Goal: Understand process/instructions: Learn about a topic

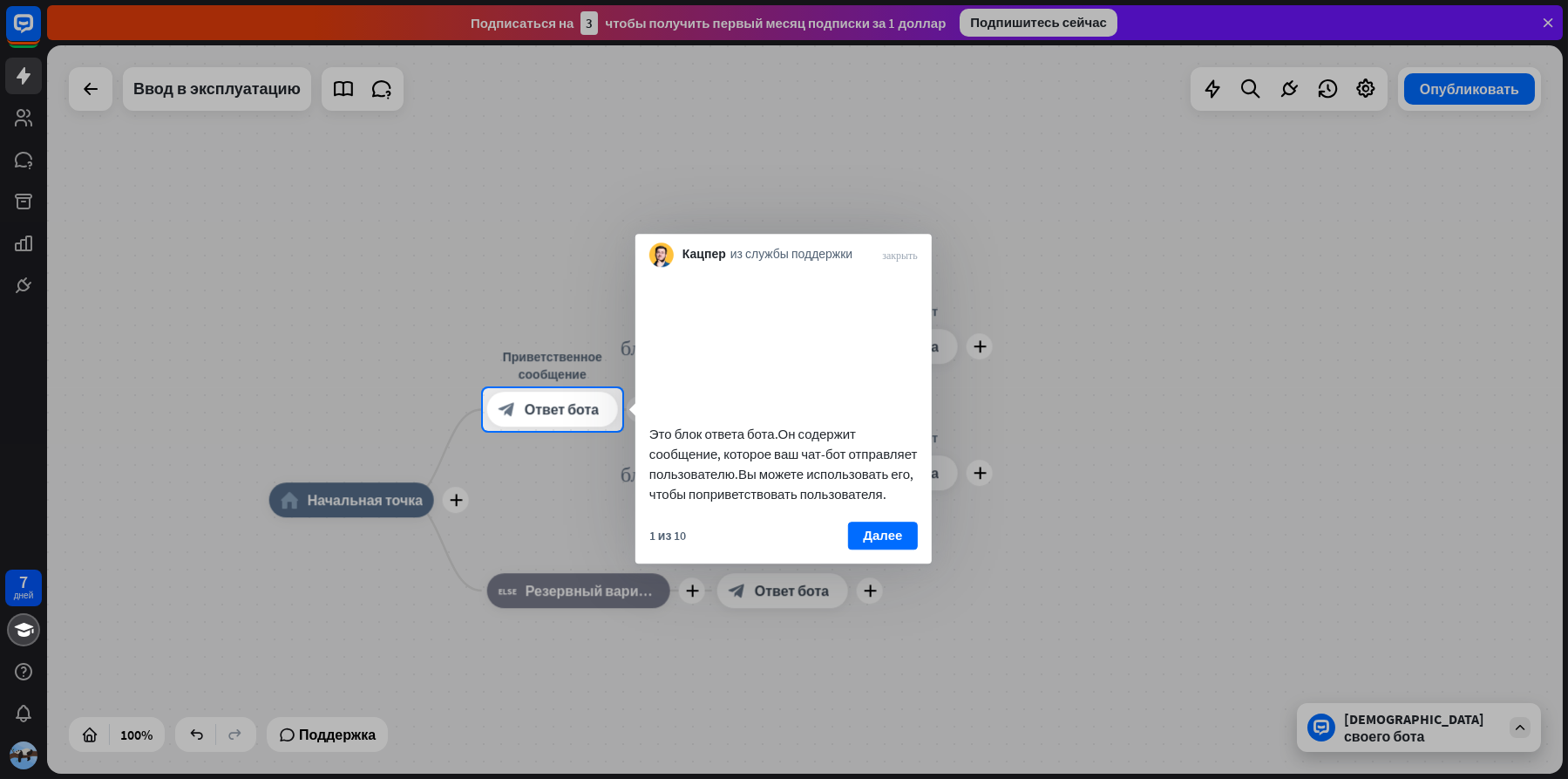
drag, startPoint x: 896, startPoint y: 553, endPoint x: 887, endPoint y: 564, distance: 14.2
click at [896, 548] on ya-tr-span "Далее" at bounding box center [883, 535] width 39 height 25
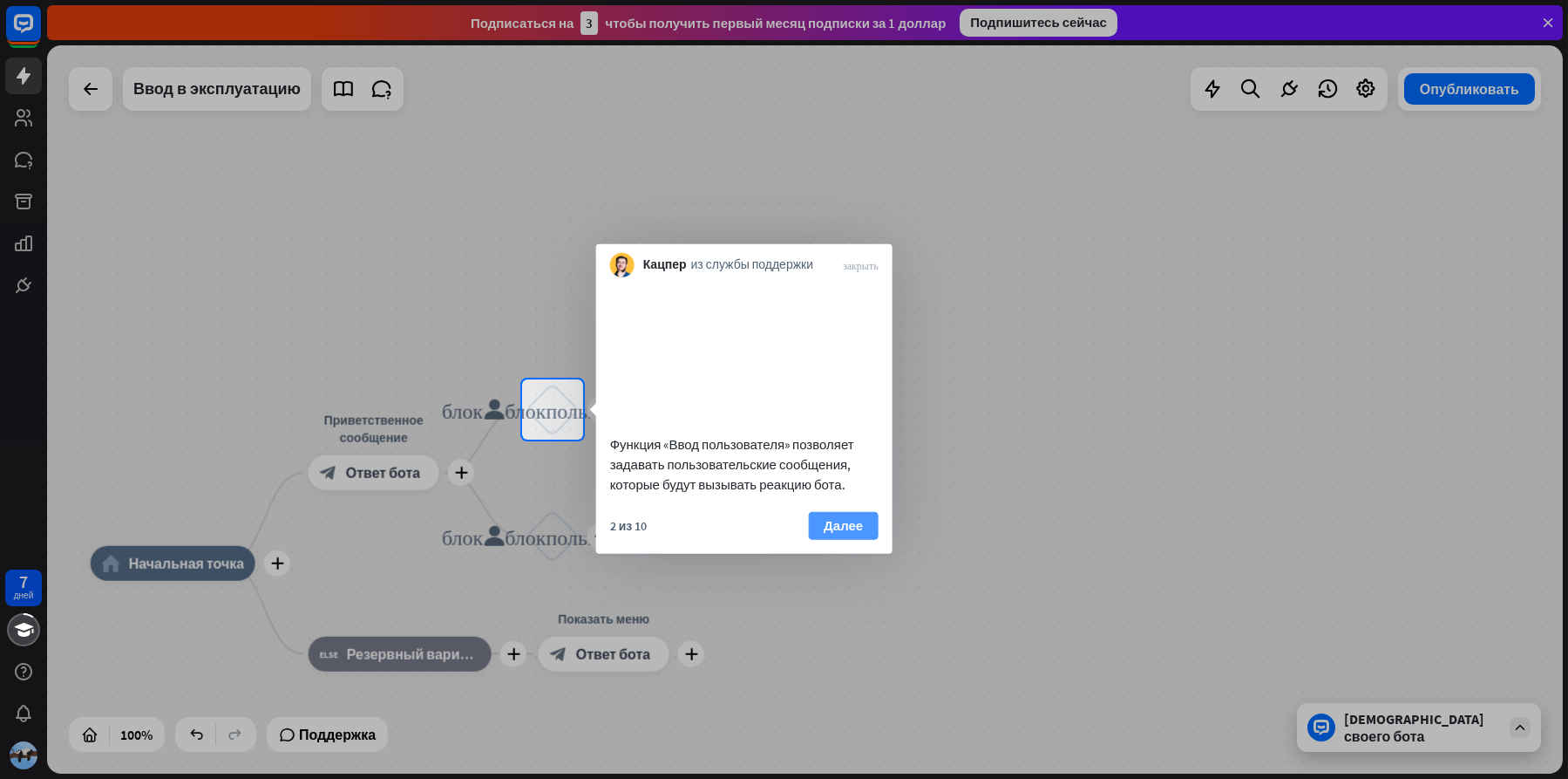
click at [824, 535] on ya-tr-span "Далее" at bounding box center [843, 524] width 39 height 25
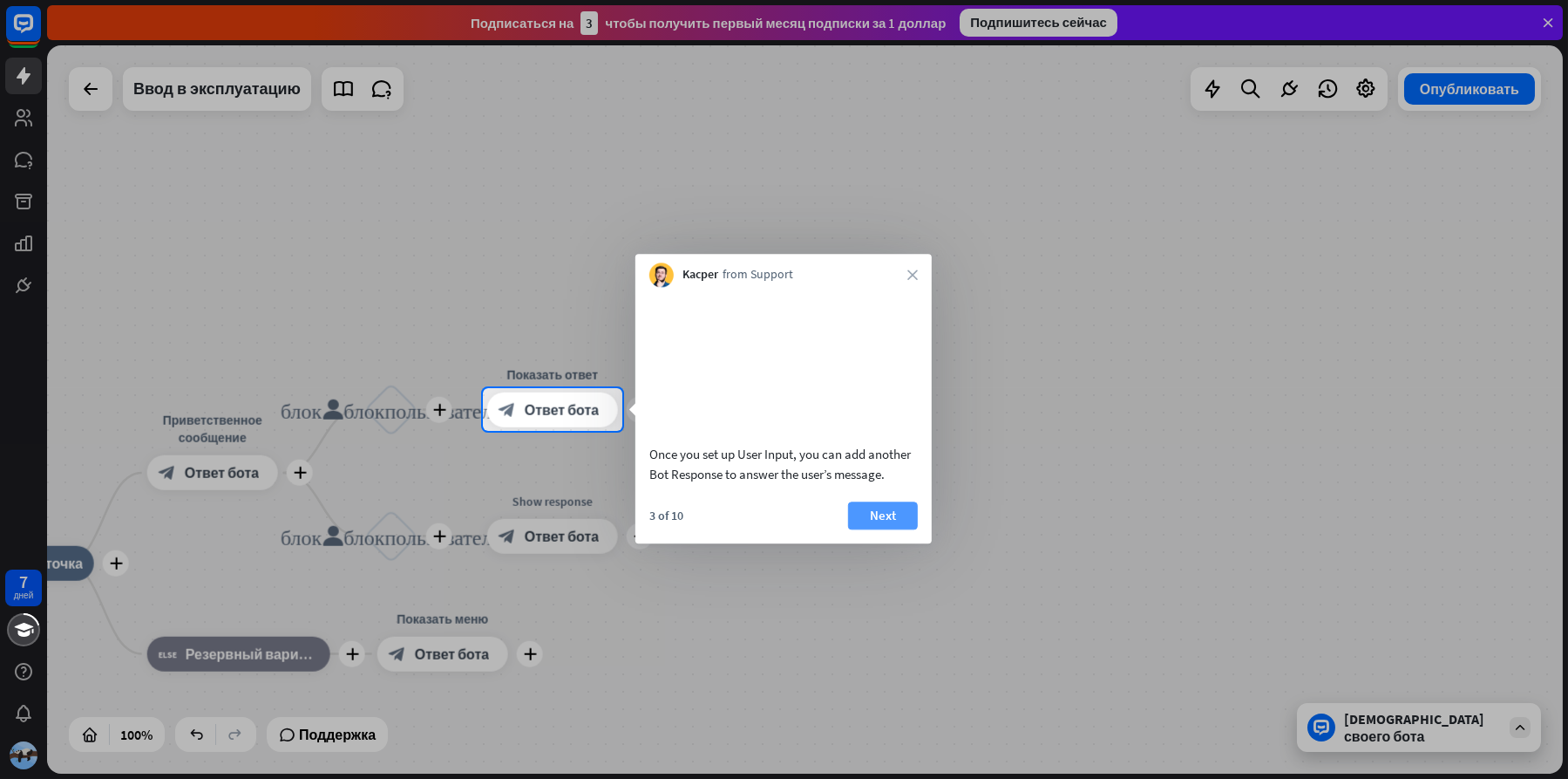
click at [891, 529] on button "Next" at bounding box center [883, 515] width 70 height 28
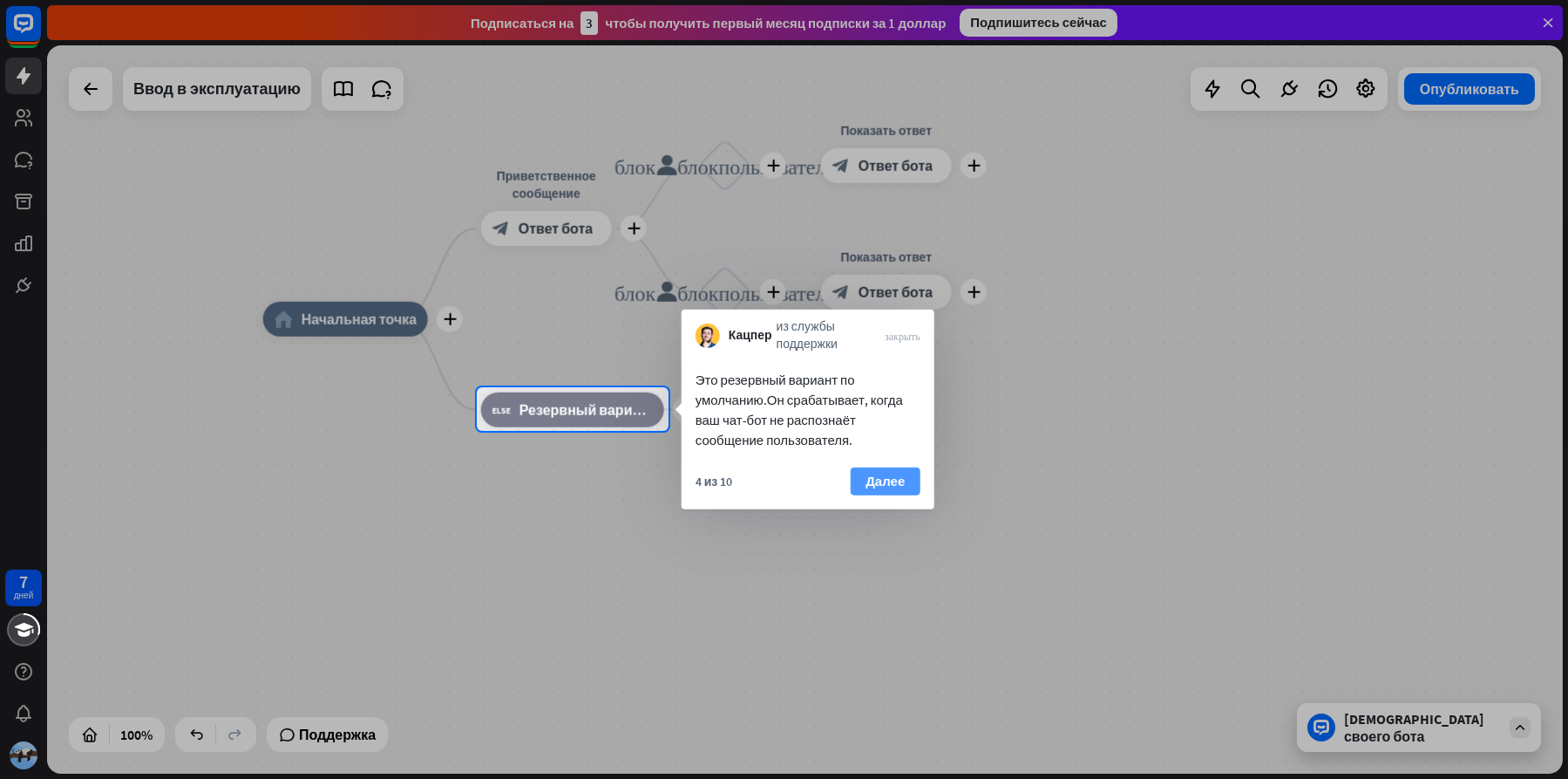
click at [896, 488] on ya-tr-span "Далее" at bounding box center [885, 481] width 39 height 25
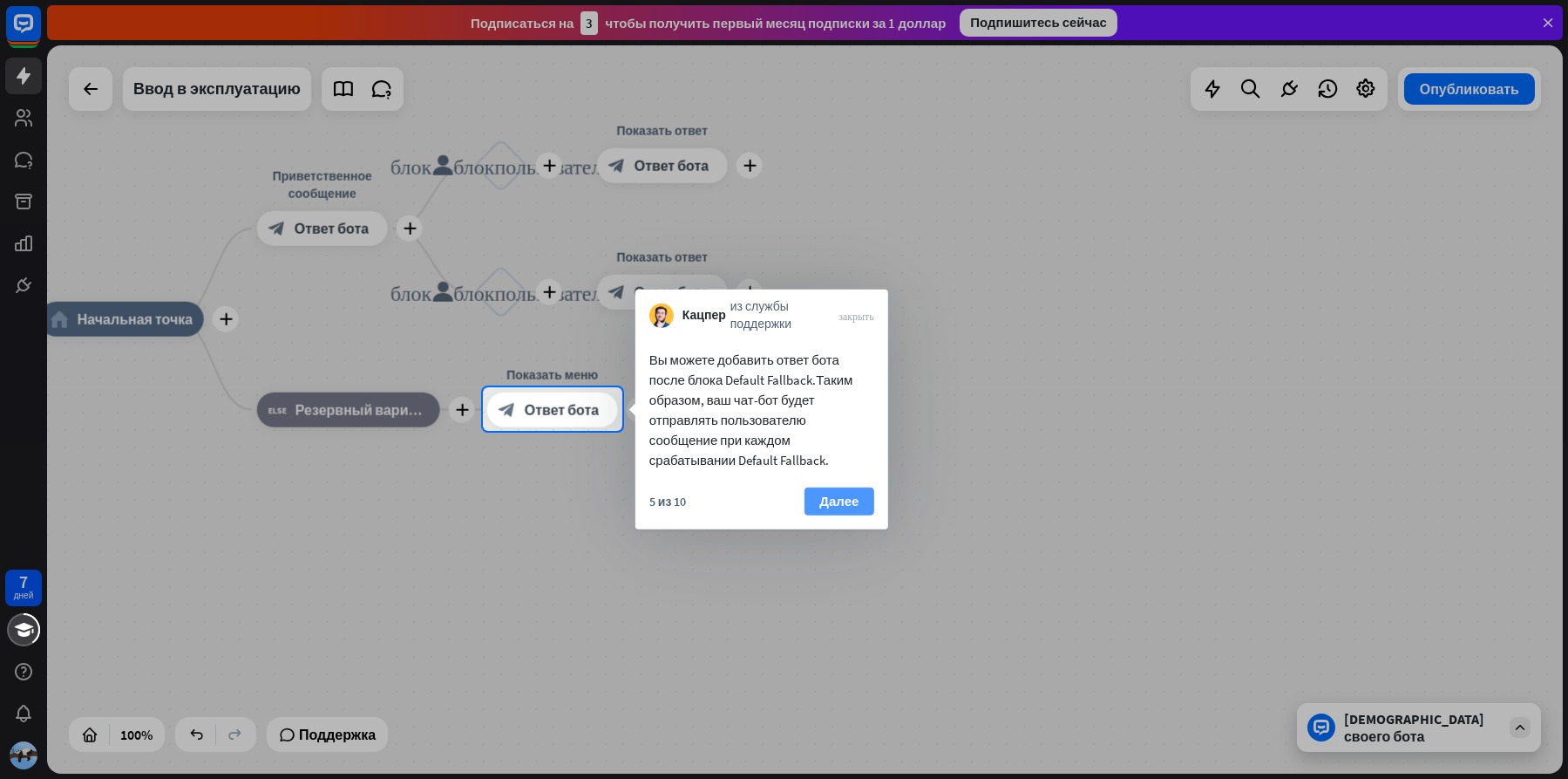
click at [855, 502] on ya-tr-span "Далее" at bounding box center [839, 501] width 39 height 25
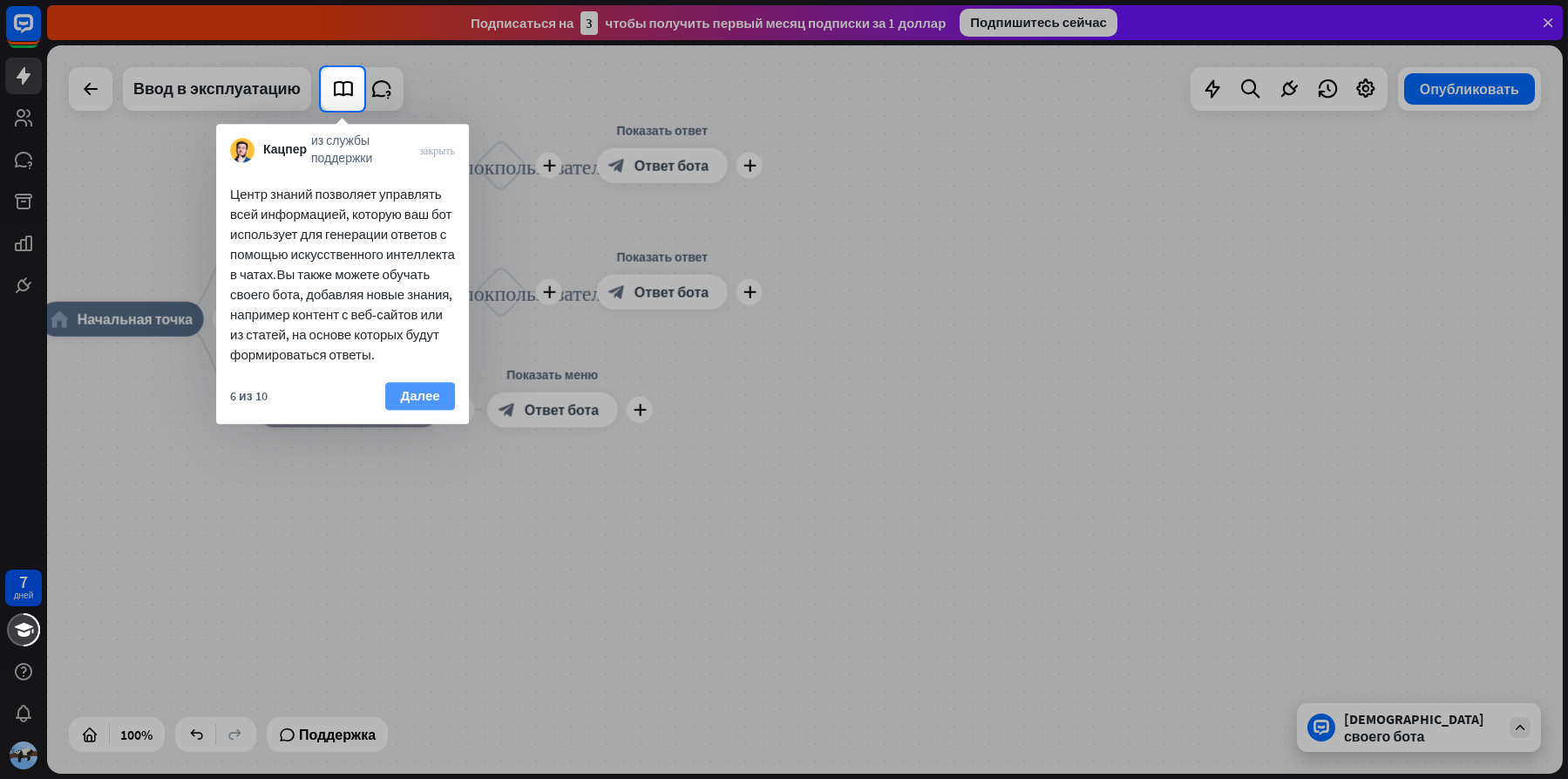
click at [422, 391] on ya-tr-span "Далее" at bounding box center [421, 395] width 39 height 25
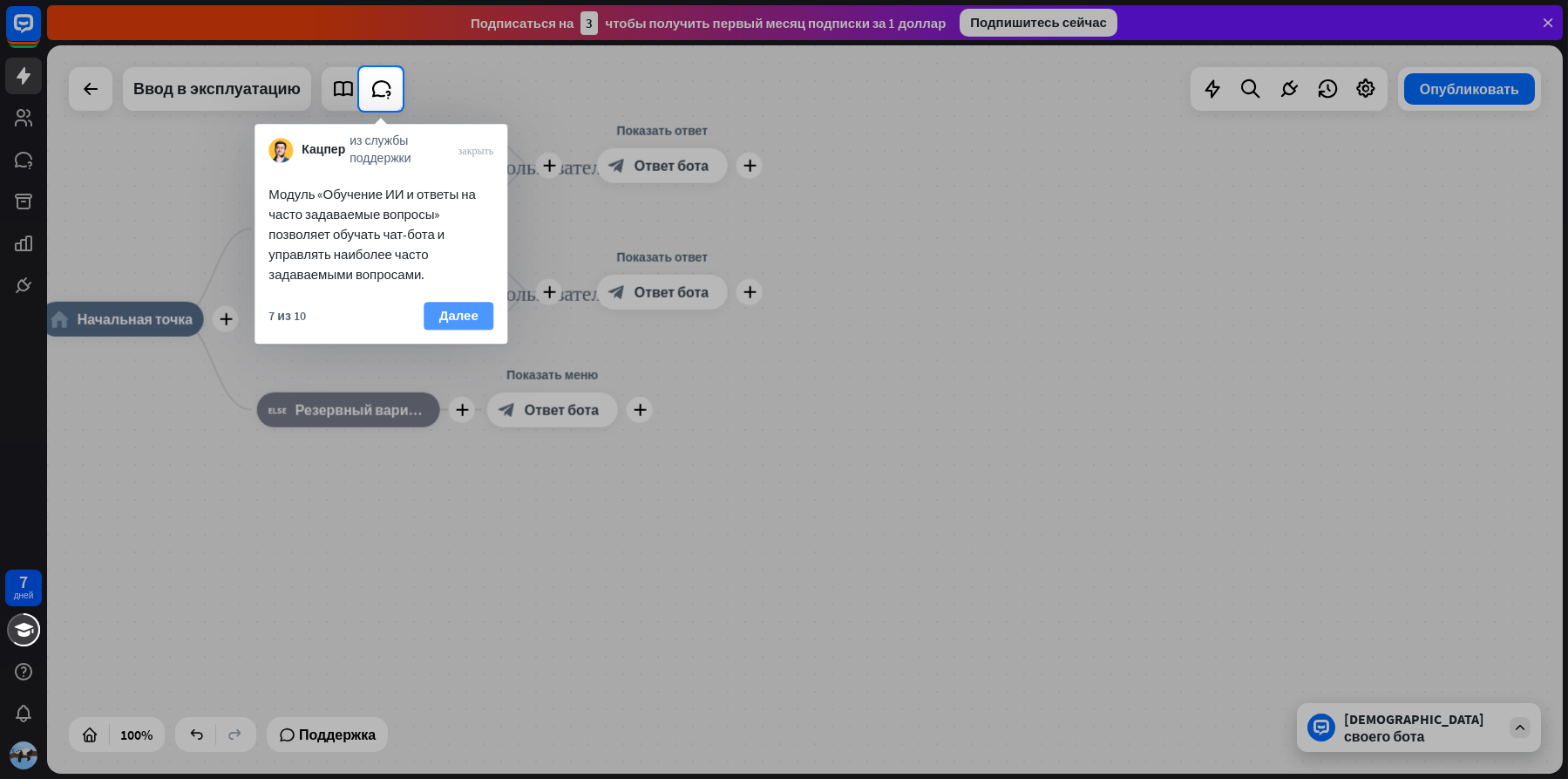
click at [444, 310] on ya-tr-span "Далее" at bounding box center [459, 316] width 39 height 25
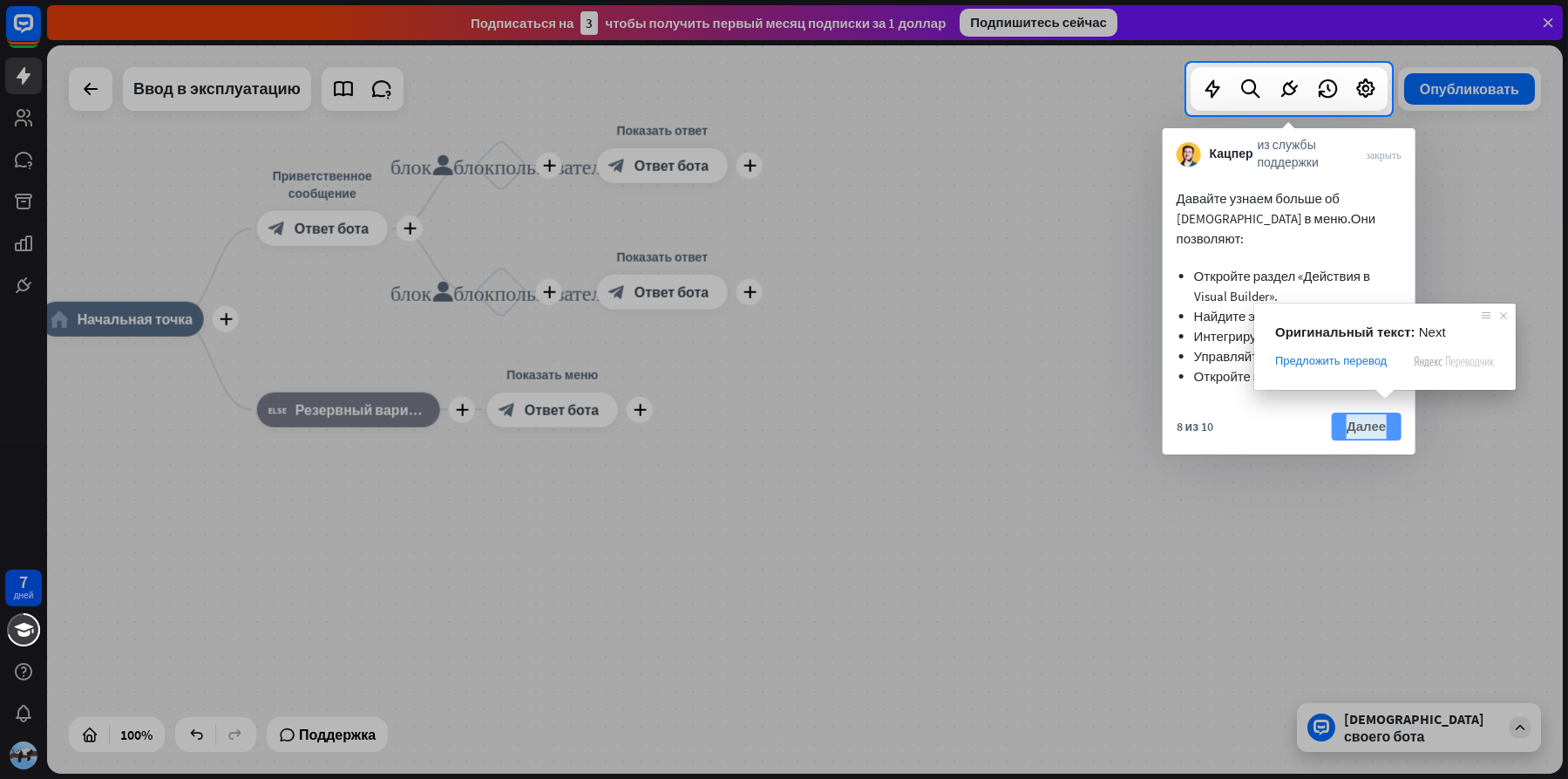
click at [1375, 414] on ya-tr-span "Далее" at bounding box center [1366, 426] width 39 height 25
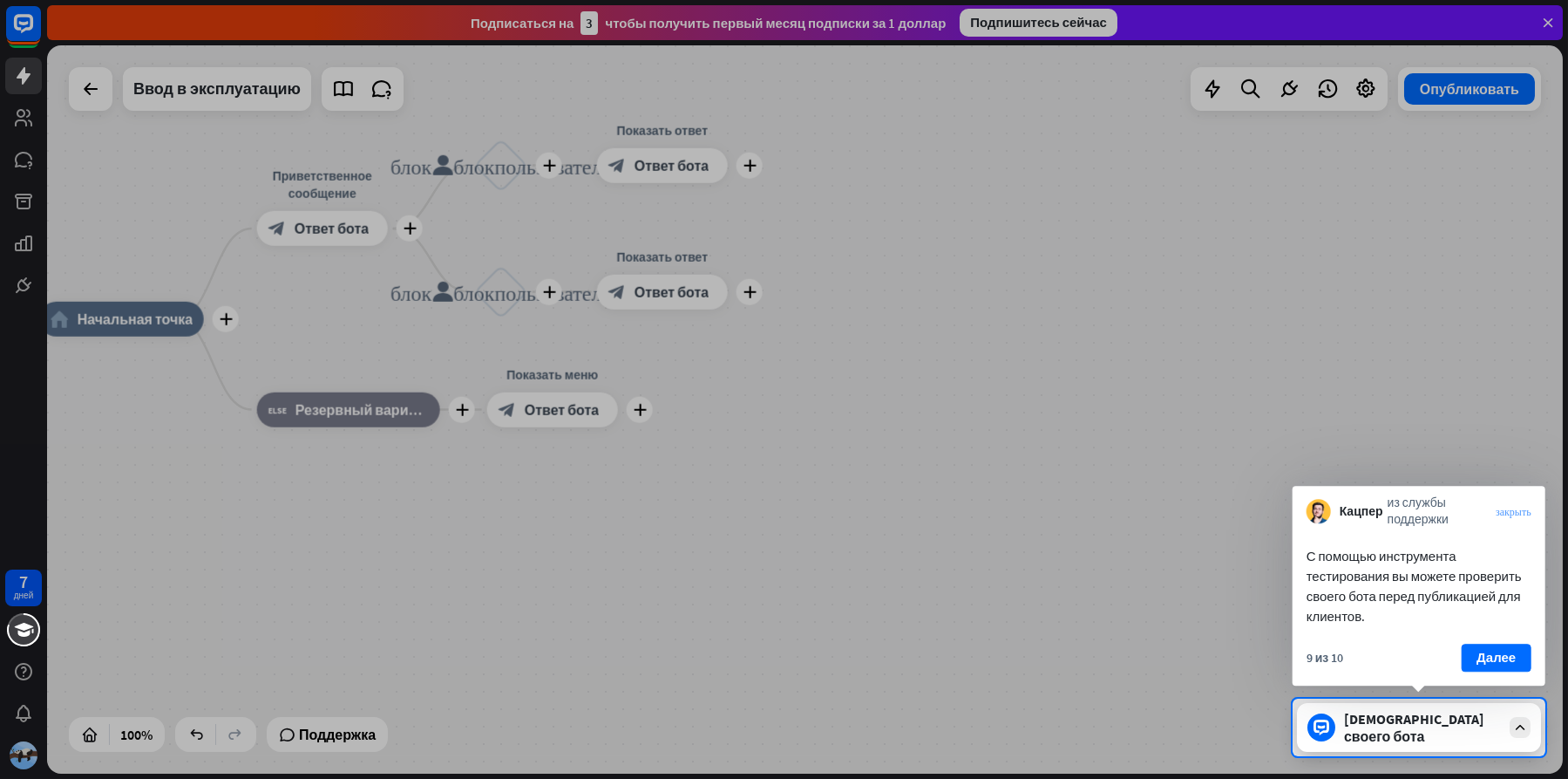
click at [1517, 507] on ya-tr-span "закрыть" at bounding box center [1514, 511] width 35 height 11
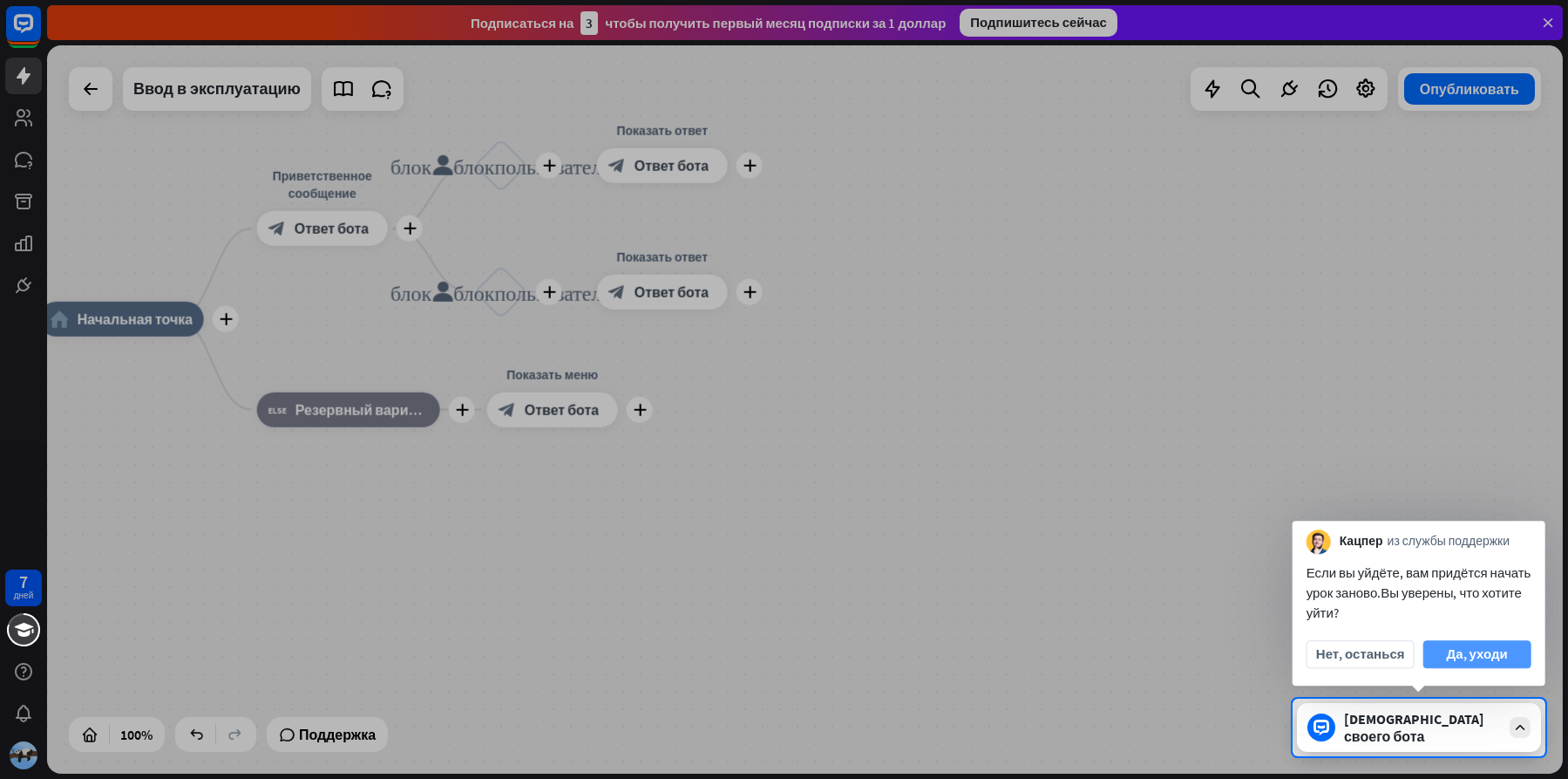
click at [1434, 648] on button "Да, уходи" at bounding box center [1478, 654] width 108 height 28
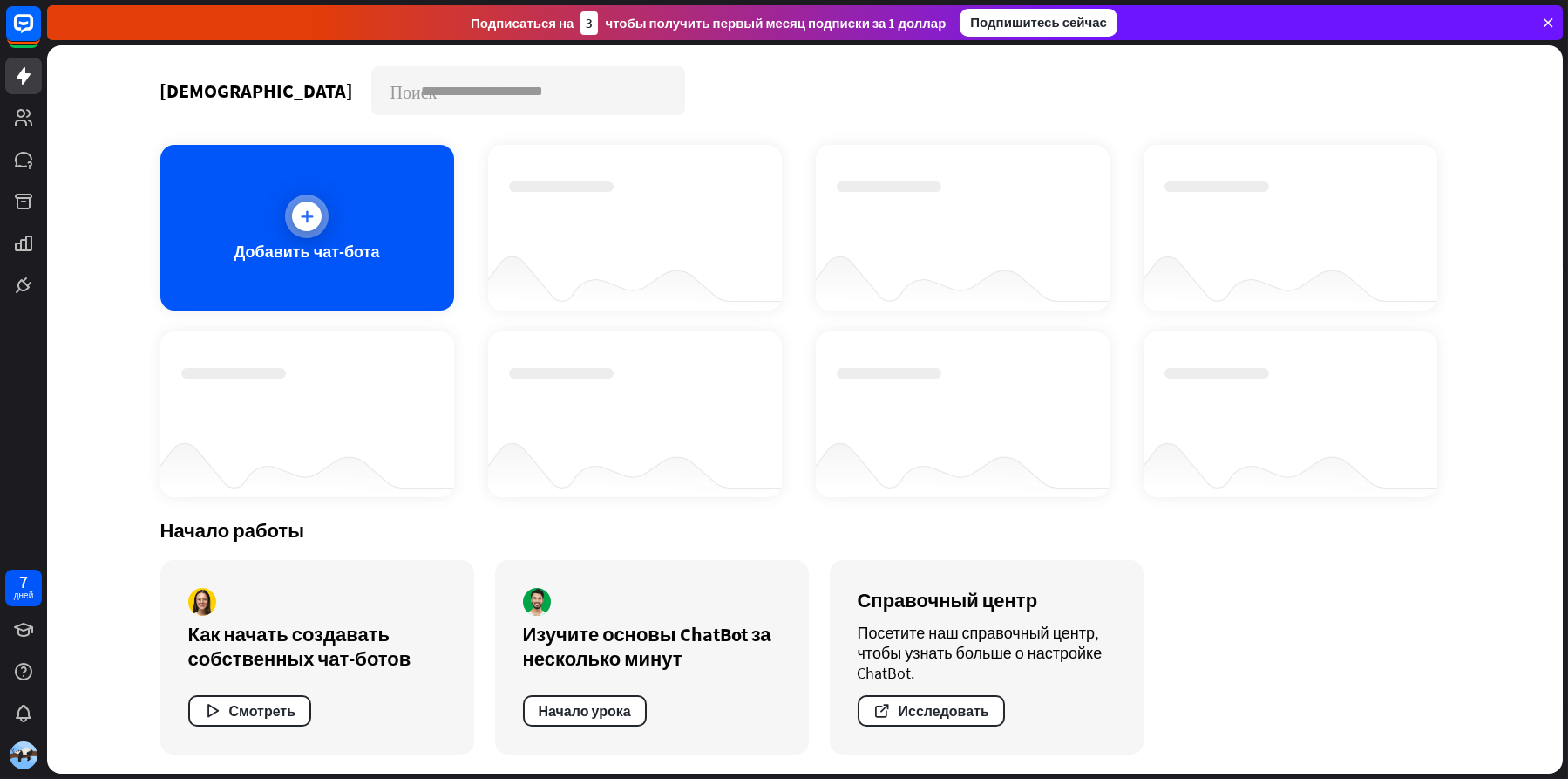
click at [303, 224] on div at bounding box center [307, 216] width 29 height 30
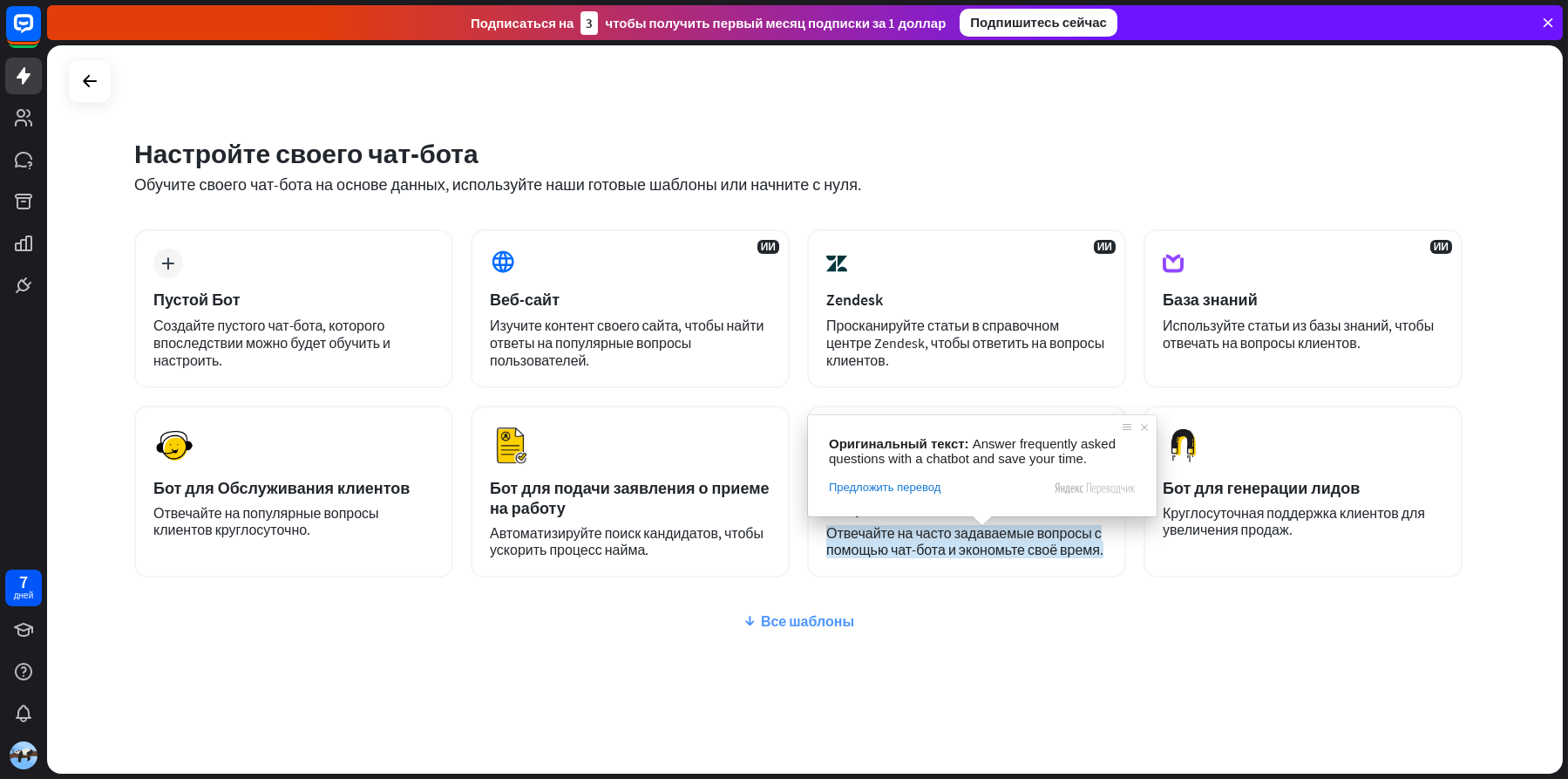
click at [778, 615] on ya-tr-span "Все шаблоны" at bounding box center [807, 621] width 93 height 18
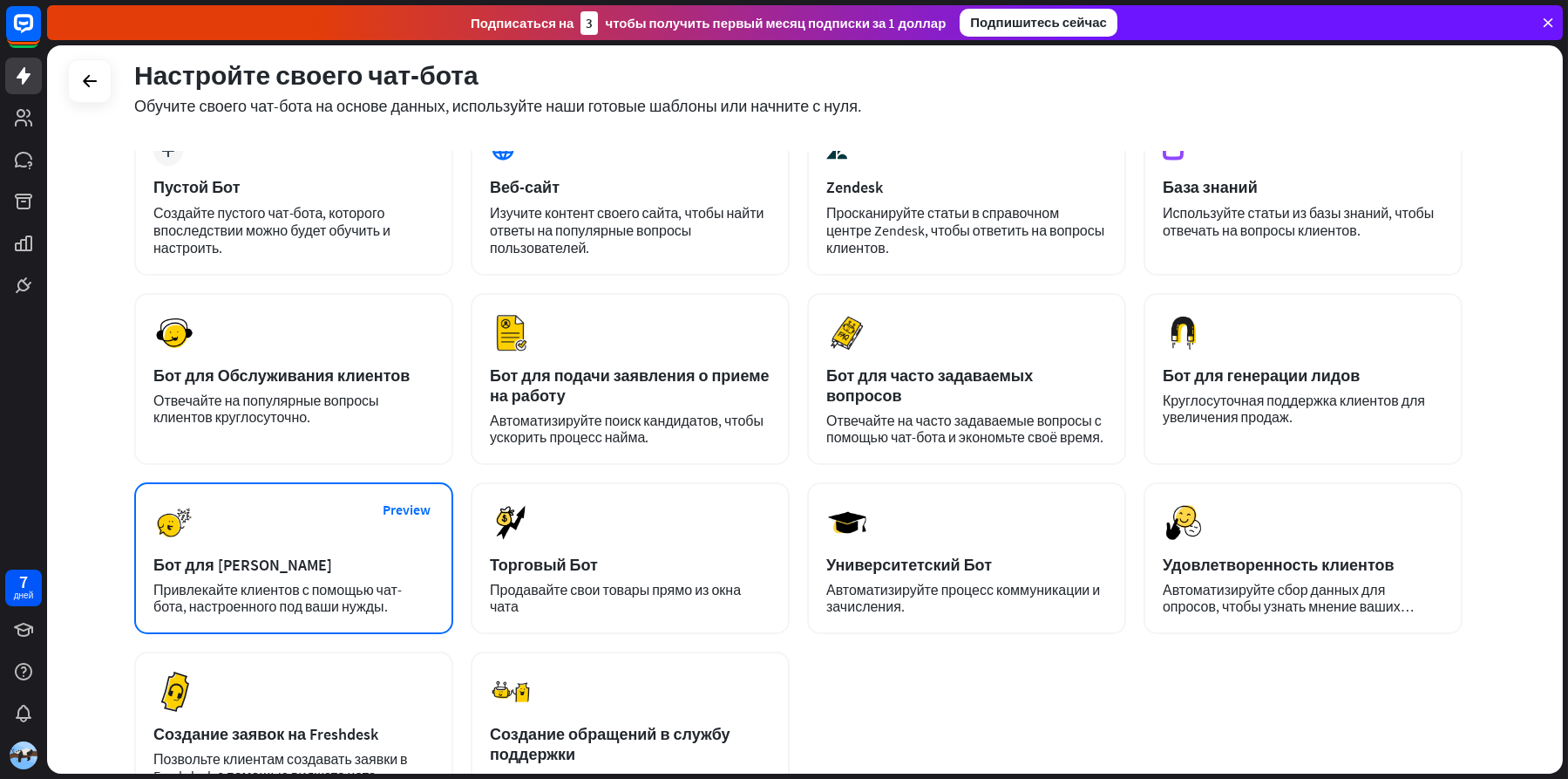
scroll to position [262, 0]
